Goal: Information Seeking & Learning: Learn about a topic

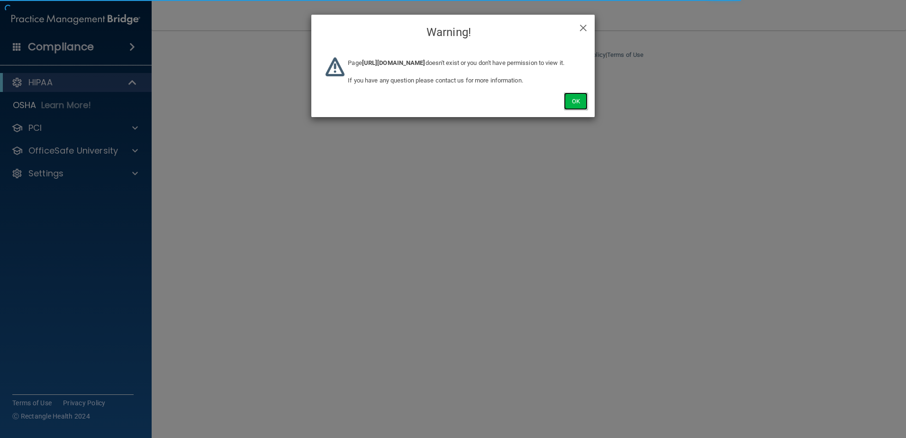
click at [581, 110] on button "Ok" at bounding box center [576, 101] width 24 height 18
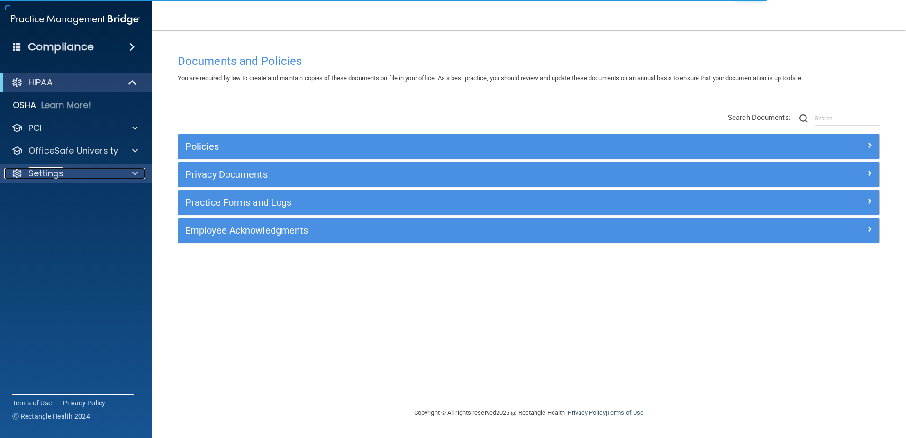
click at [72, 175] on div "Settings" at bounding box center [62, 173] width 117 height 11
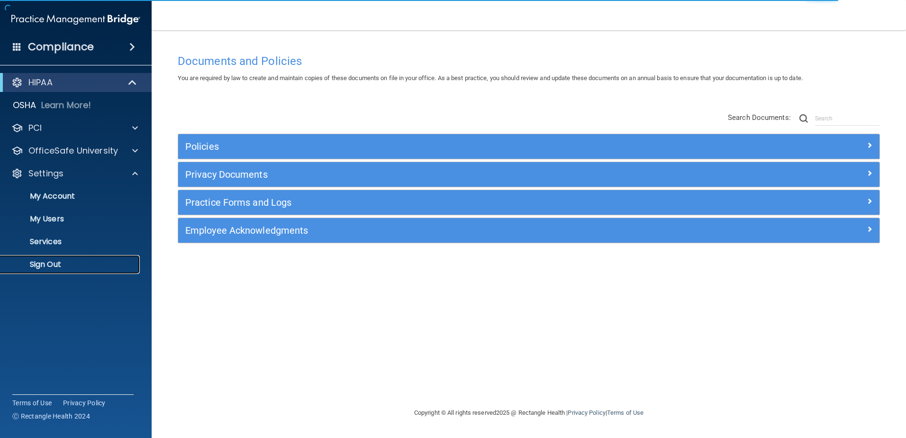
click at [76, 267] on p "Sign Out" at bounding box center [70, 264] width 129 height 9
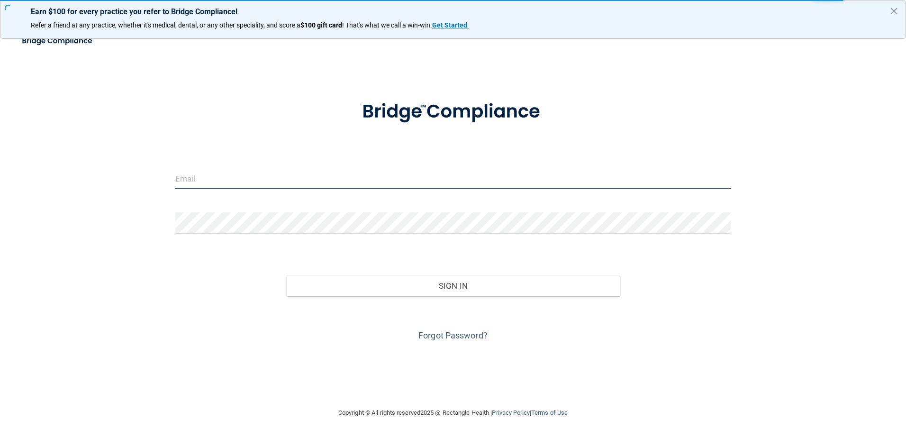
type input "[EMAIL_ADDRESS][DOMAIN_NAME]"
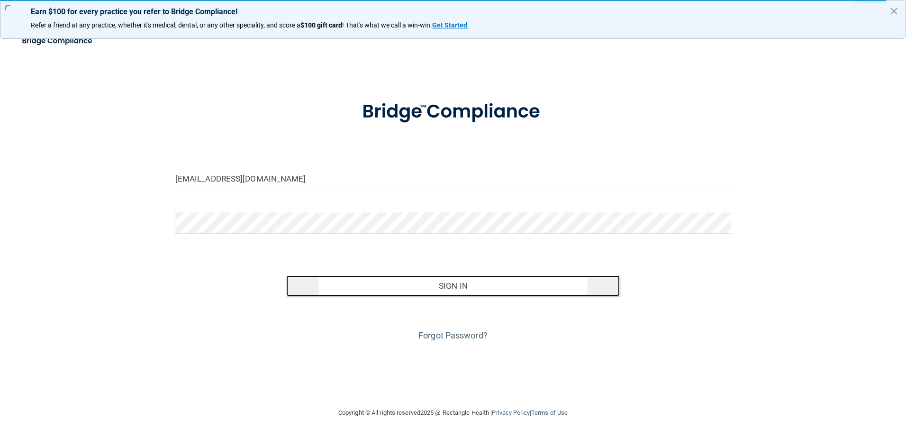
click at [385, 287] on button "Sign In" at bounding box center [452, 285] width 333 height 21
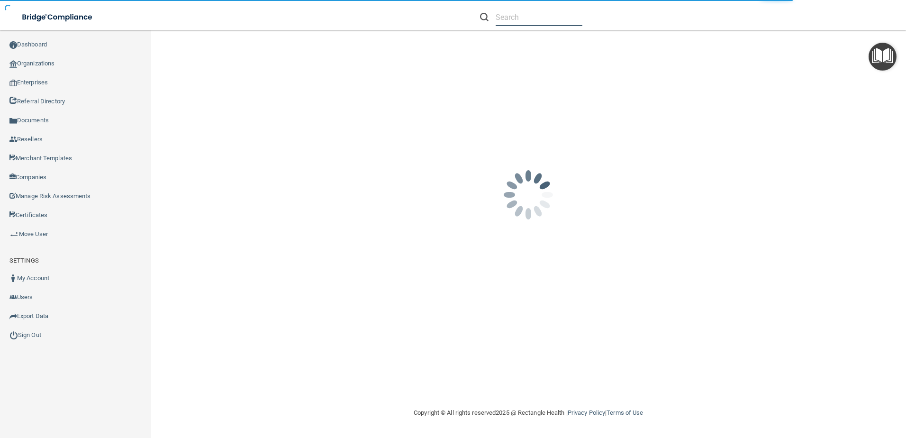
click at [516, 18] on nav "Toggle navigation [PERSON_NAME] [PERSON_NAME][EMAIL_ADDRESS][PERSON_NAME][DOMAI…" at bounding box center [453, 15] width 906 height 30
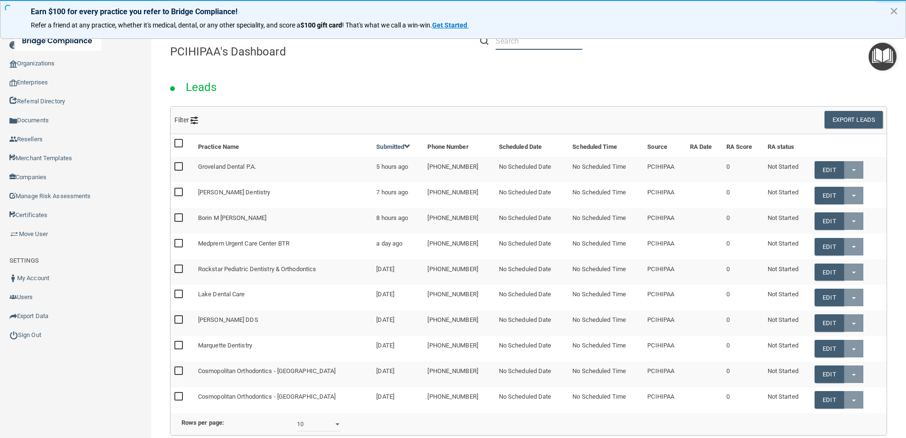
paste input "[EMAIL_ADDRESS][DOMAIN_NAME]"
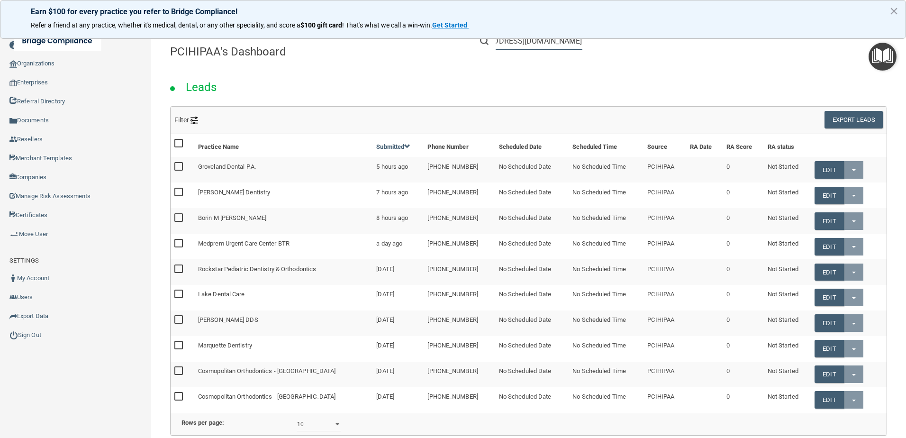
click at [515, 47] on input "[EMAIL_ADDRESS][DOMAIN_NAME]" at bounding box center [538, 41] width 87 height 18
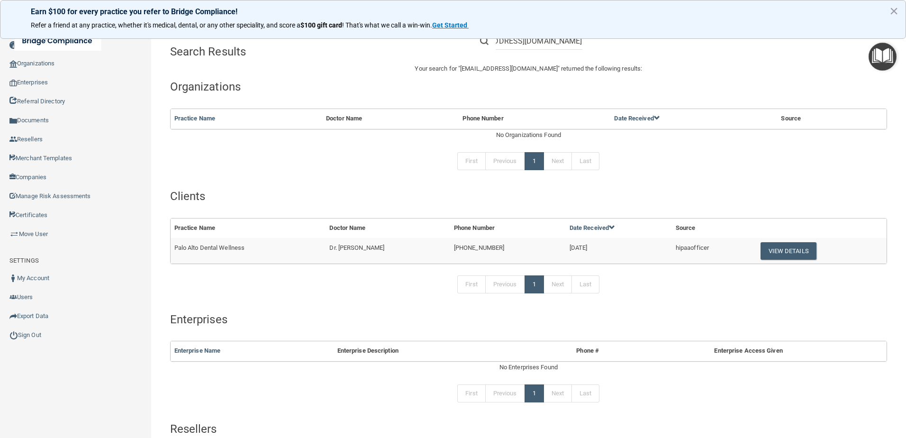
click at [805, 244] on td "View Details" at bounding box center [819, 251] width 133 height 26
click at [799, 249] on button "View Details" at bounding box center [788, 251] width 56 height 18
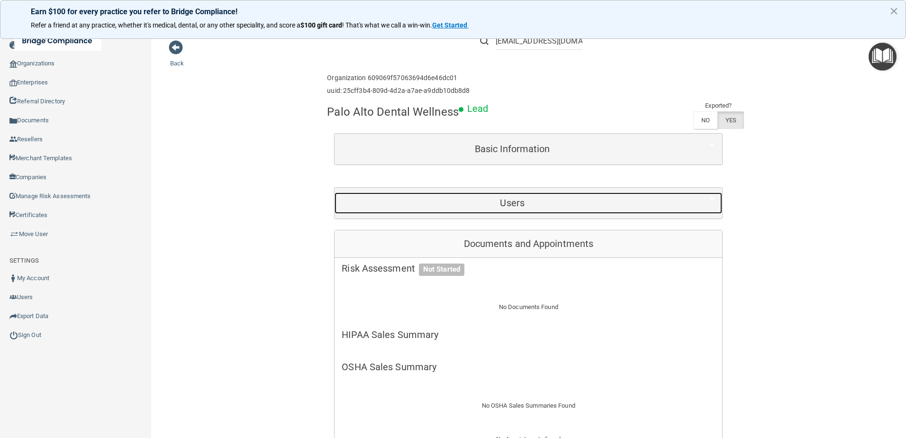
click at [505, 198] on h5 "Users" at bounding box center [511, 202] width 341 height 10
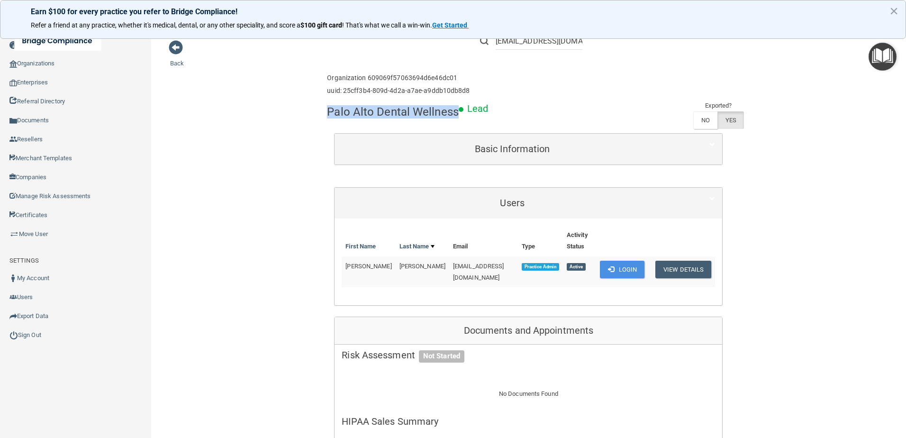
drag, startPoint x: 453, startPoint y: 111, endPoint x: 325, endPoint y: 114, distance: 128.4
click at [327, 114] on h4 "Palo Alto Dental Wellness" at bounding box center [393, 112] width 132 height 12
copy h4 "Palo Alto Dental Wellness"
click at [528, 45] on input "office@paloaltodentalwellness.com" at bounding box center [538, 41] width 87 height 18
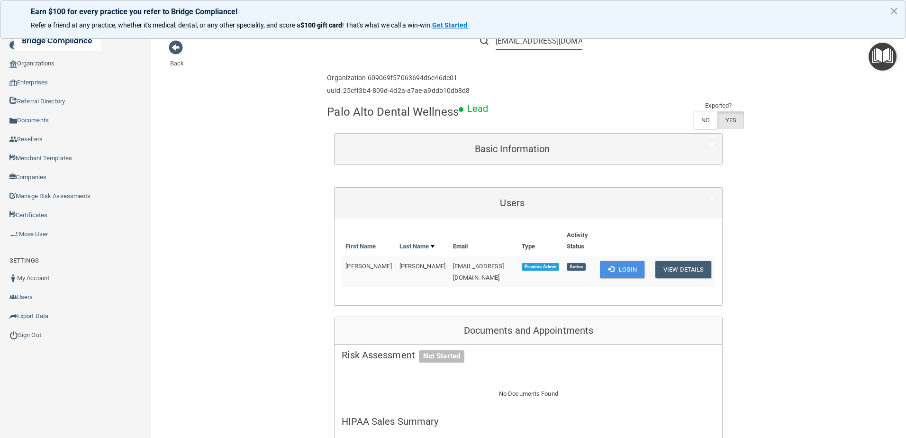
click at [528, 45] on input "office@paloaltodentalwellness.com" at bounding box center [538, 41] width 87 height 18
paste input "Palo Alto Dental Wellness"
type input "Palo Alto Dental Wellness"
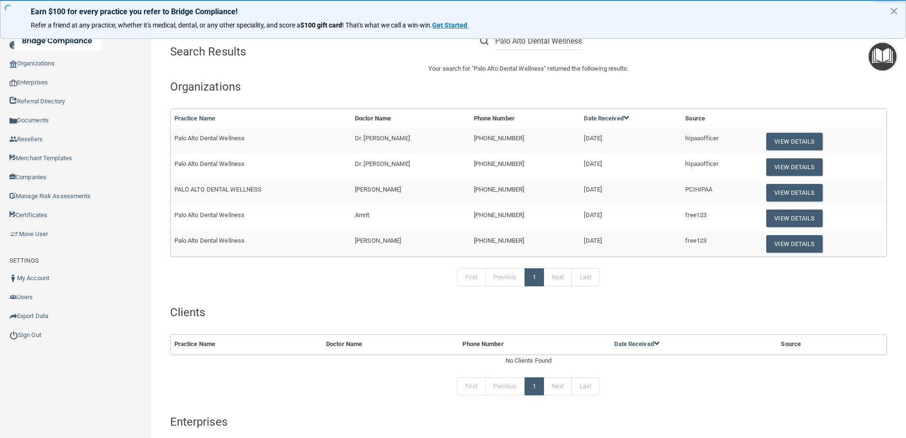
click at [893, 9] on button "×" at bounding box center [893, 10] width 9 height 15
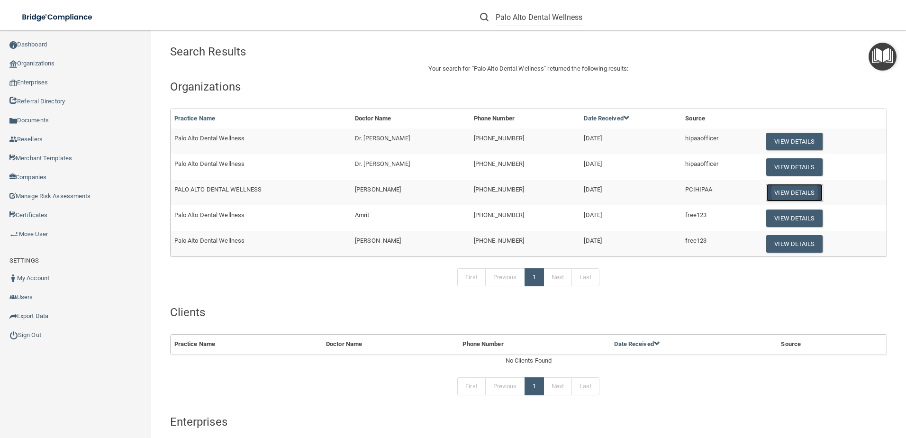
click at [776, 194] on button "View Details" at bounding box center [794, 193] width 56 height 18
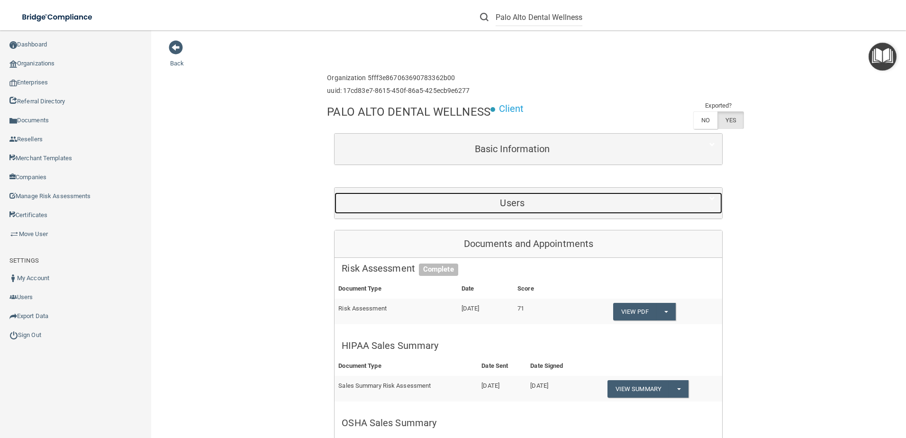
click at [624, 198] on h5 "Users" at bounding box center [511, 202] width 341 height 10
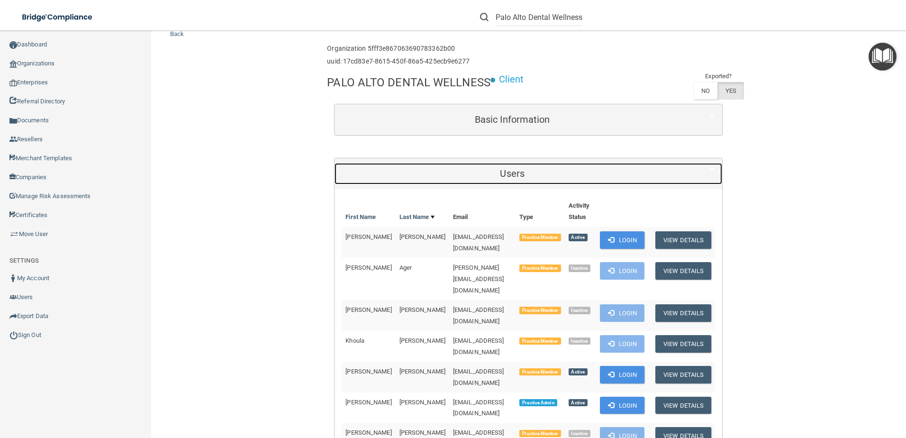
scroll to position [284, 0]
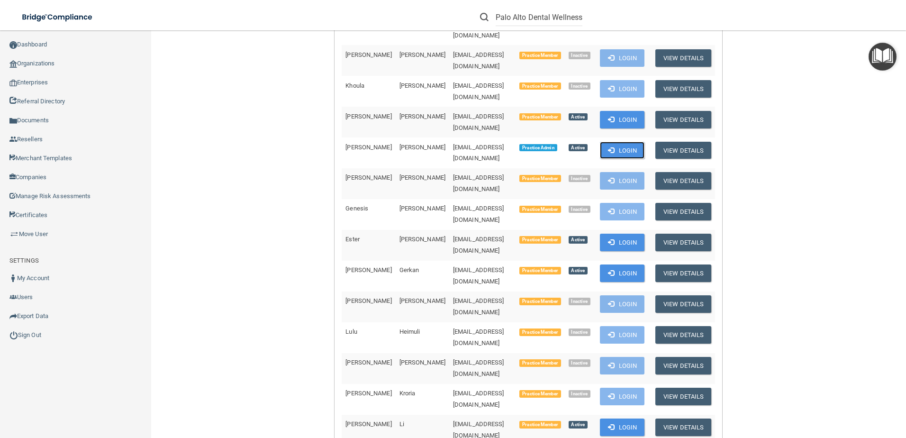
click at [628, 142] on button "Login" at bounding box center [622, 151] width 45 height 18
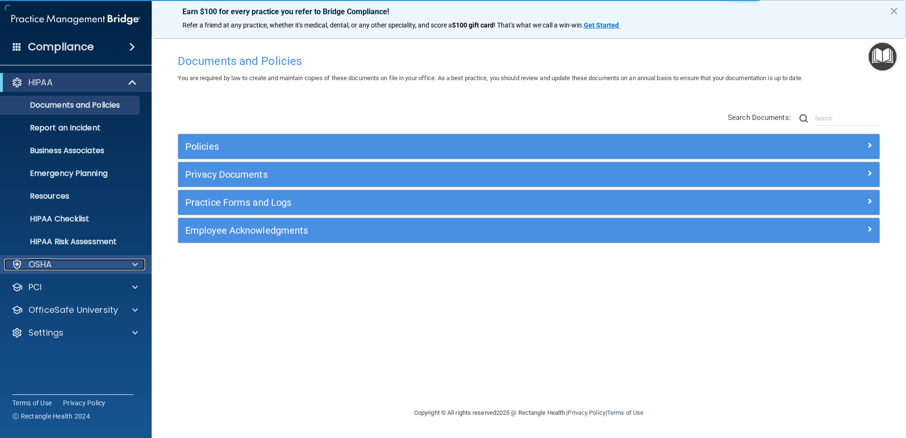
click at [122, 269] on div at bounding box center [134, 264] width 24 height 11
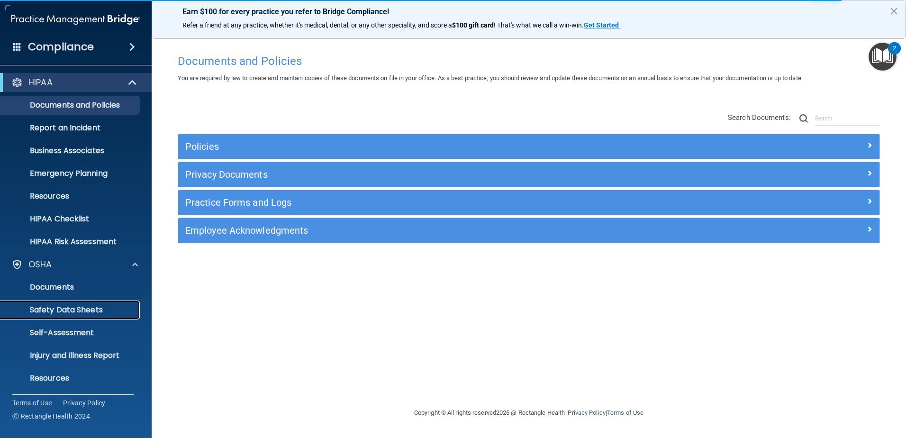
click at [105, 310] on p "Safety Data Sheets" at bounding box center [70, 309] width 129 height 9
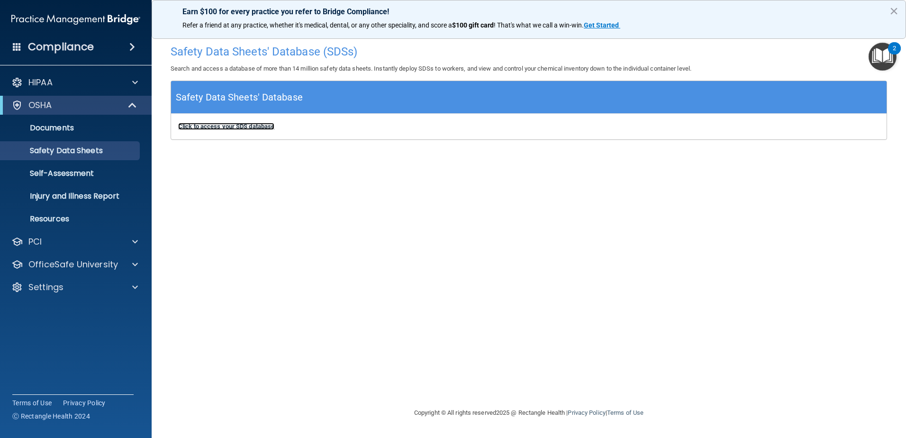
click at [250, 127] on b "Click to access your SDS database" at bounding box center [226, 126] width 96 height 7
click at [45, 219] on p "Resources" at bounding box center [70, 218] width 129 height 9
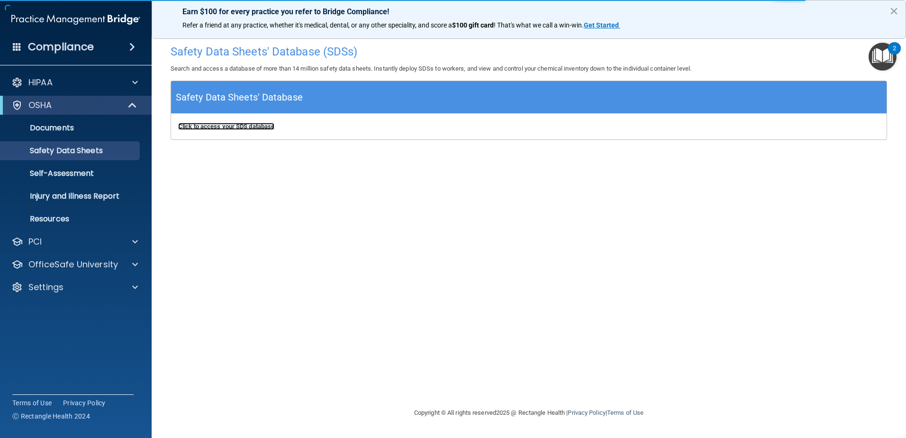
click at [252, 127] on b "Click to access your SDS database" at bounding box center [226, 126] width 96 height 7
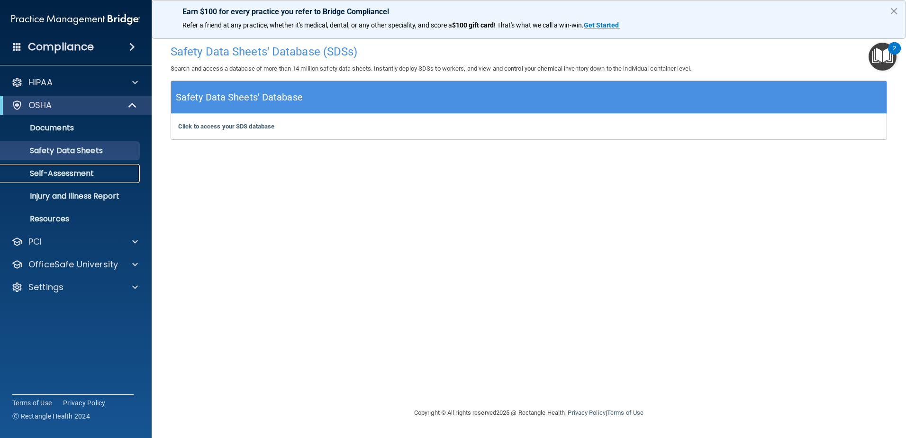
click at [107, 164] on link "Self-Assessment" at bounding box center [65, 173] width 149 height 19
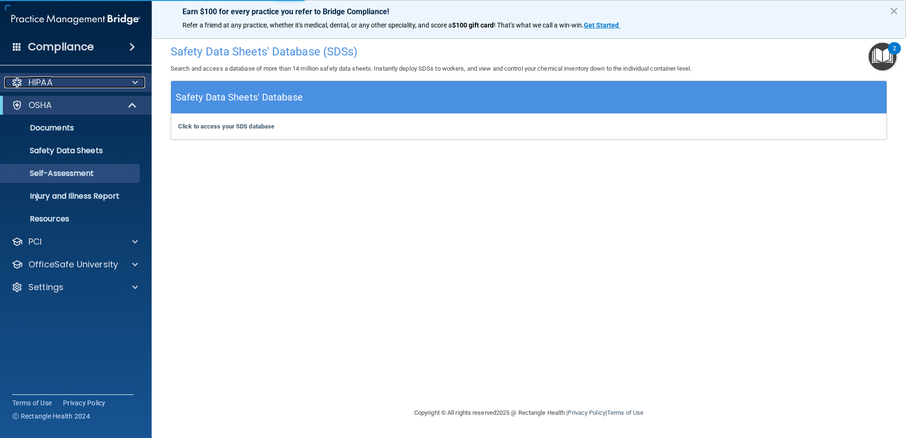
click at [82, 81] on div "HIPAA" at bounding box center [62, 82] width 117 height 11
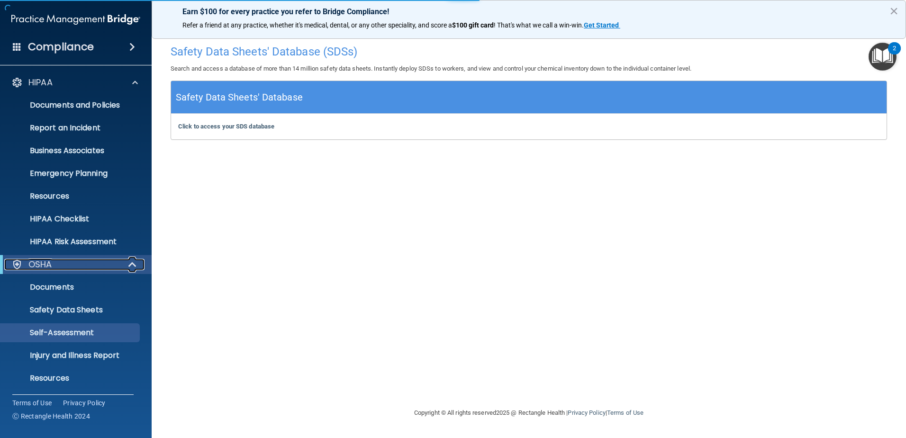
click at [118, 268] on div "OSHA" at bounding box center [62, 264] width 117 height 11
